Goal: Find specific page/section: Find specific page/section

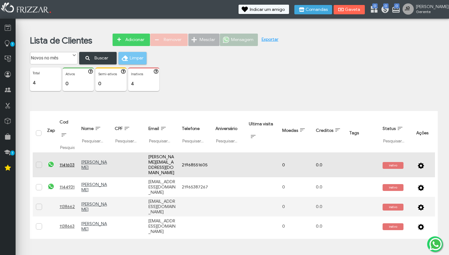
click at [50, 161] on img at bounding box center [51, 165] width 8 height 8
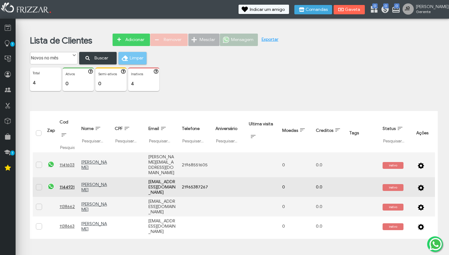
click at [51, 183] on img at bounding box center [51, 187] width 8 height 8
click at [50, 183] on img at bounding box center [51, 187] width 8 height 8
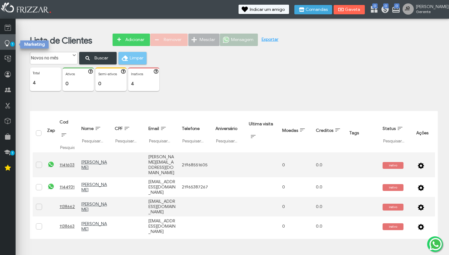
click at [10, 42] on icon at bounding box center [7, 44] width 6 height 8
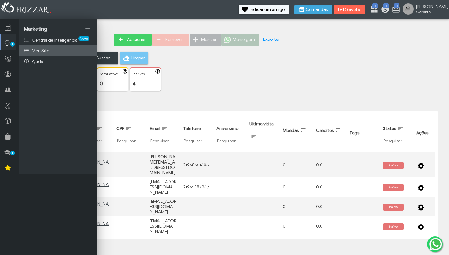
click at [45, 51] on span "Meu Site" at bounding box center [40, 50] width 17 height 5
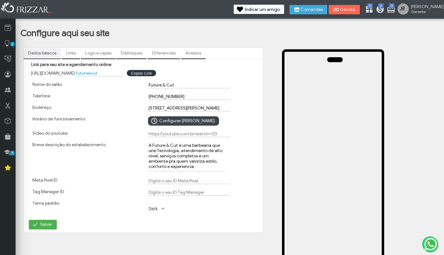
click at [150, 55] on link "Diferenciais" at bounding box center [164, 53] width 32 height 11
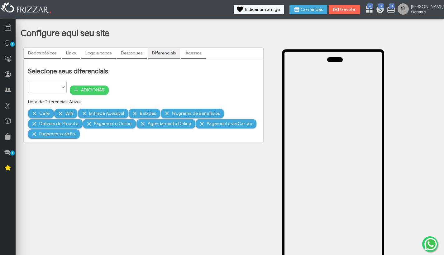
click at [137, 48] on link "Destaques" at bounding box center [131, 53] width 30 height 11
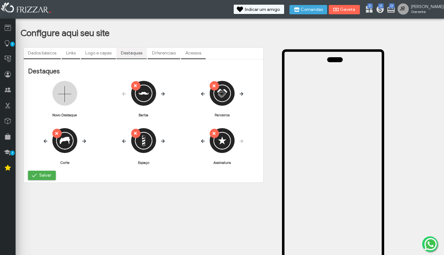
click at [187, 55] on link "Acessos" at bounding box center [193, 53] width 25 height 11
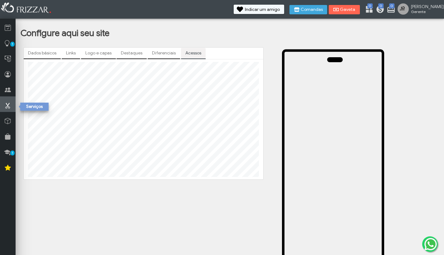
click at [7, 107] on icon at bounding box center [8, 106] width 6 height 8
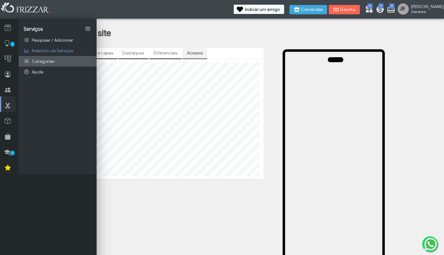
click at [48, 62] on span "Categorias" at bounding box center [43, 61] width 22 height 5
